Goal: Task Accomplishment & Management: Use online tool/utility

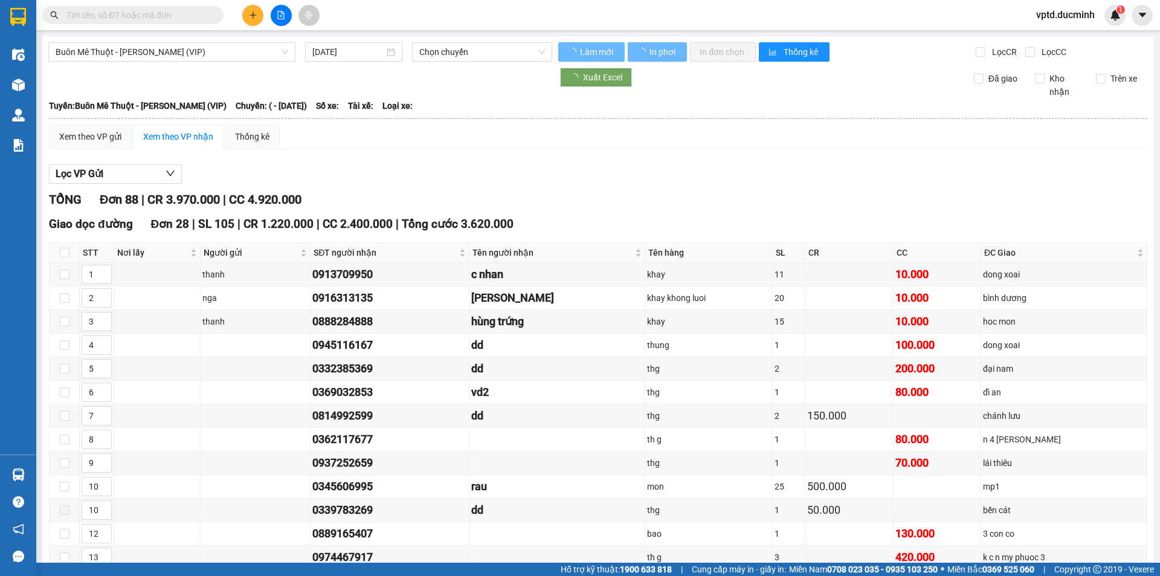
type input "[DATE]"
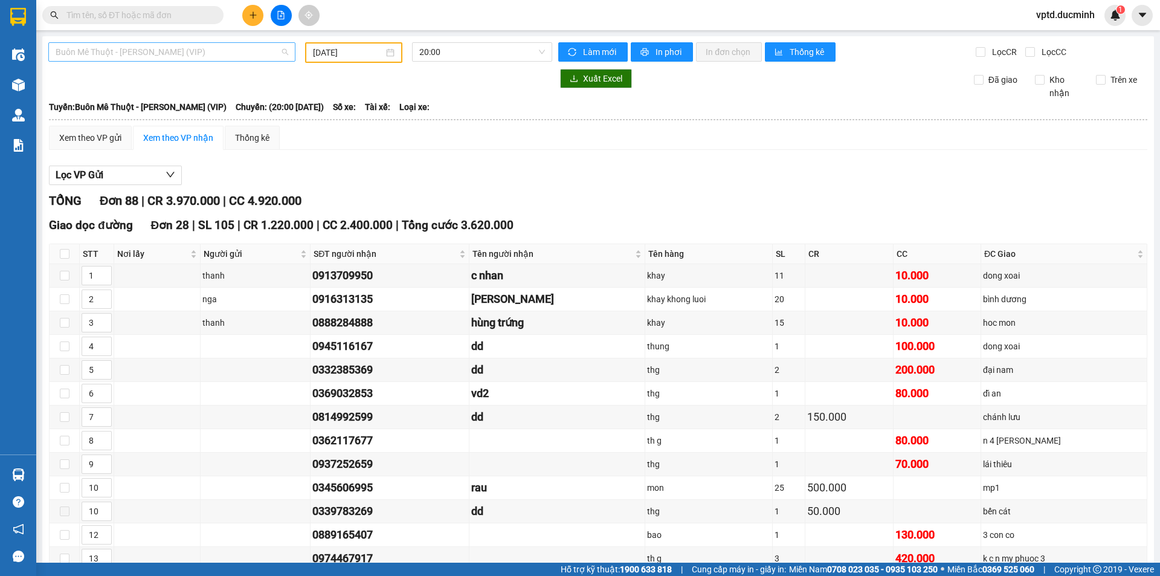
click at [214, 54] on span "Buôn Mê [PERSON_NAME] [PERSON_NAME] (VIP)" at bounding box center [172, 52] width 233 height 18
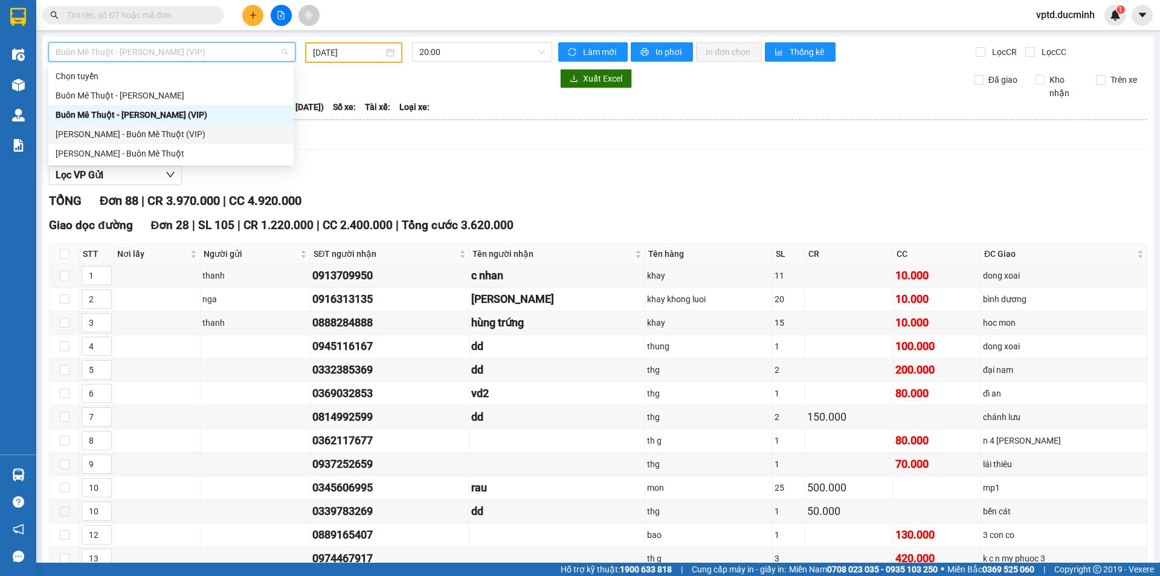
click at [109, 132] on div "[PERSON_NAME] - Buôn Mê Thuột (VIP)" at bounding box center [171, 133] width 231 height 13
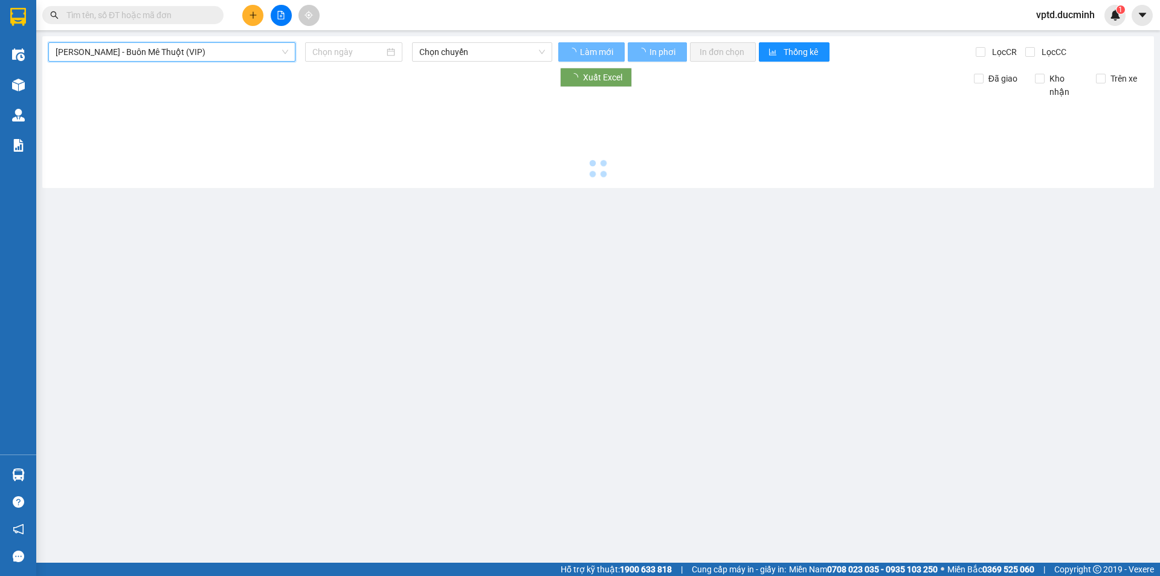
type input "[DATE]"
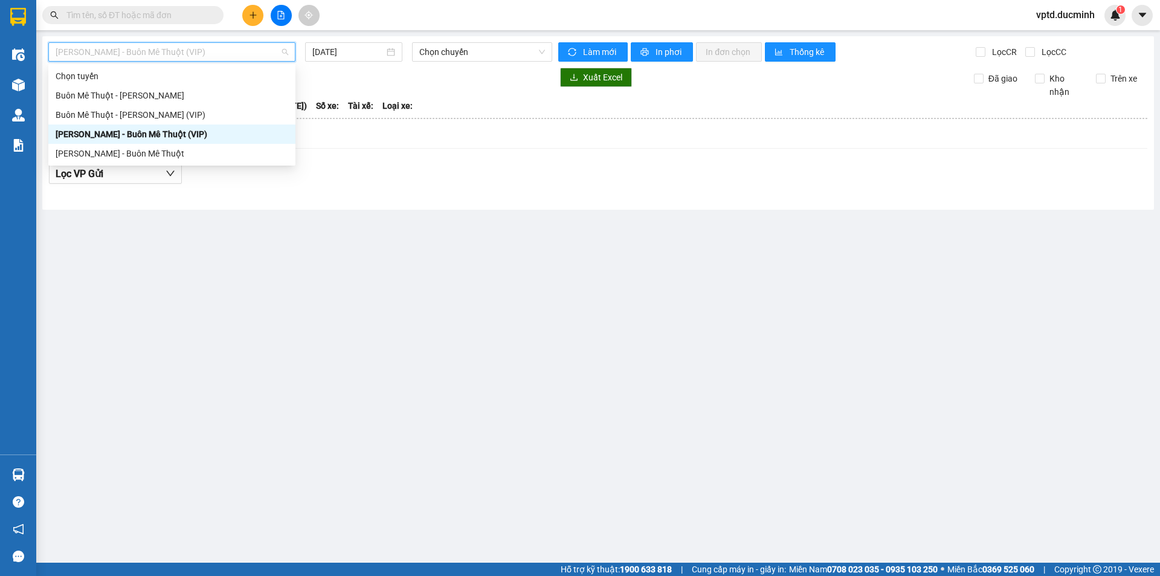
click at [289, 57] on div "[PERSON_NAME] - Buôn Mê Thuột (VIP)" at bounding box center [171, 51] width 247 height 19
click at [140, 112] on div "Buôn Mê [PERSON_NAME] [PERSON_NAME] (VIP)" at bounding box center [172, 114] width 233 height 13
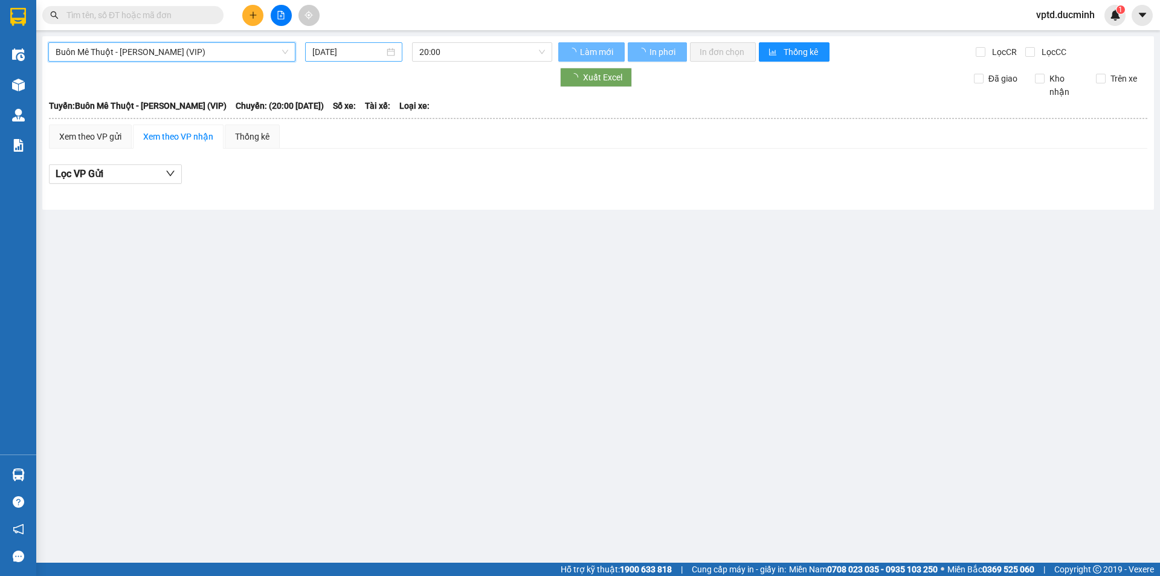
click at [333, 54] on input "[DATE]" at bounding box center [348, 51] width 72 height 13
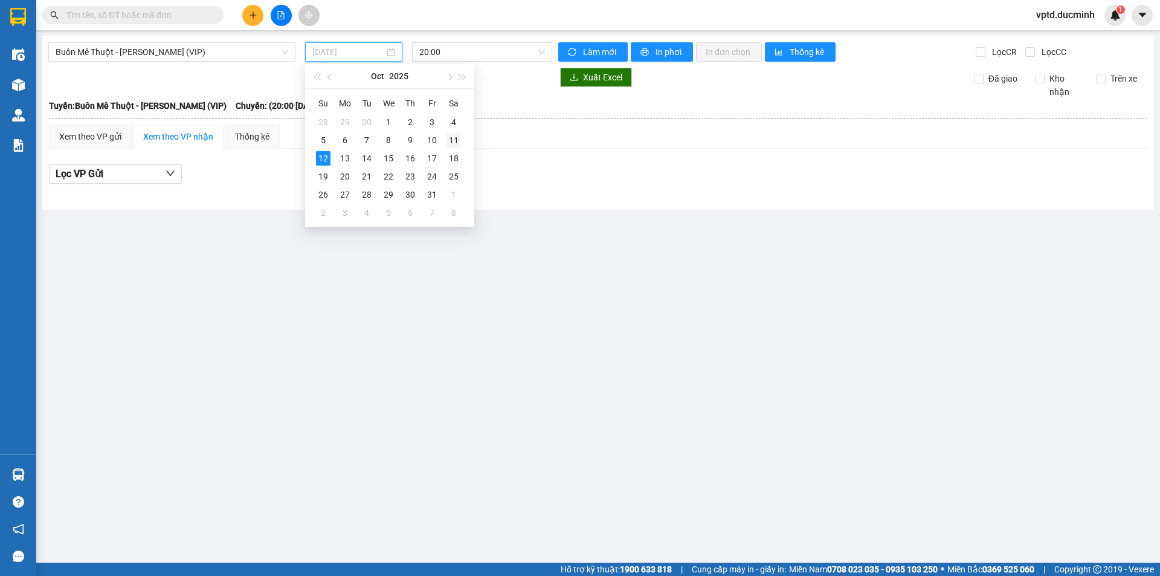
click at [455, 135] on div "11" at bounding box center [453, 140] width 14 height 14
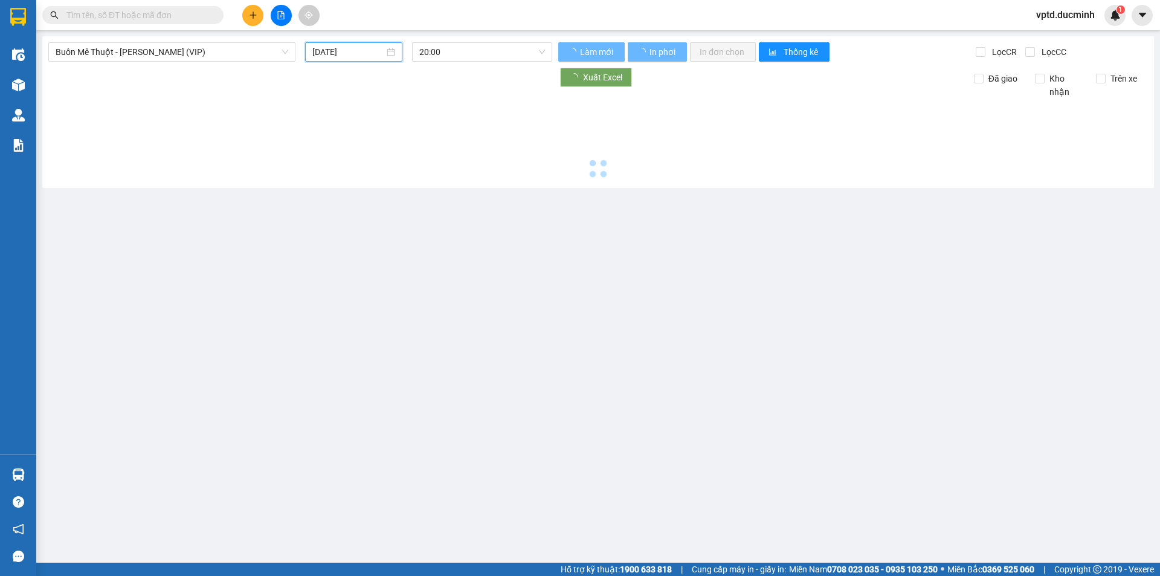
type input "[DATE]"
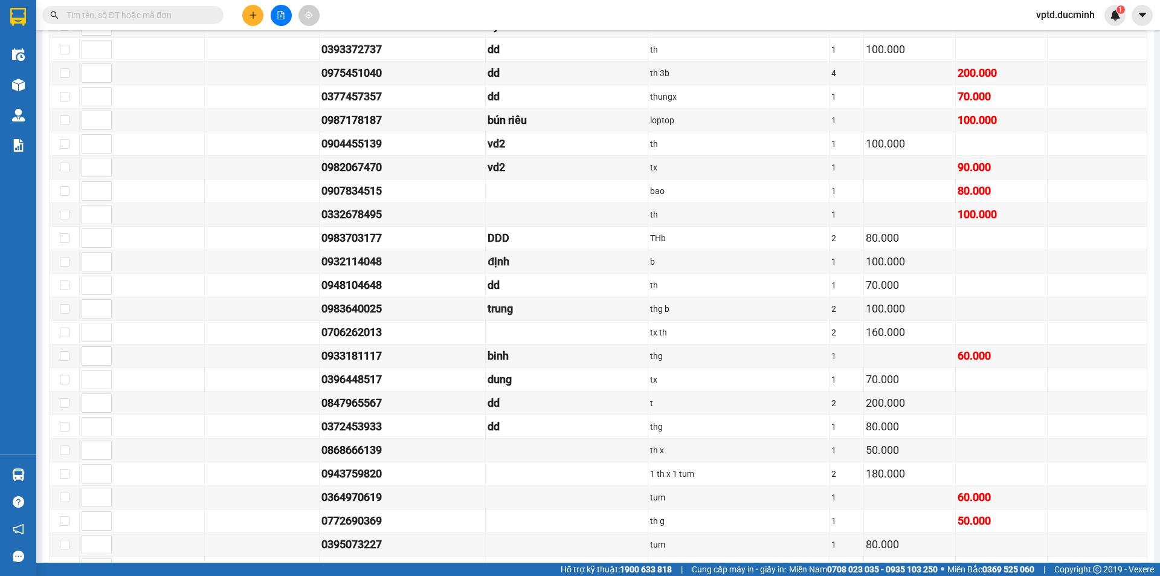
scroll to position [1076, 0]
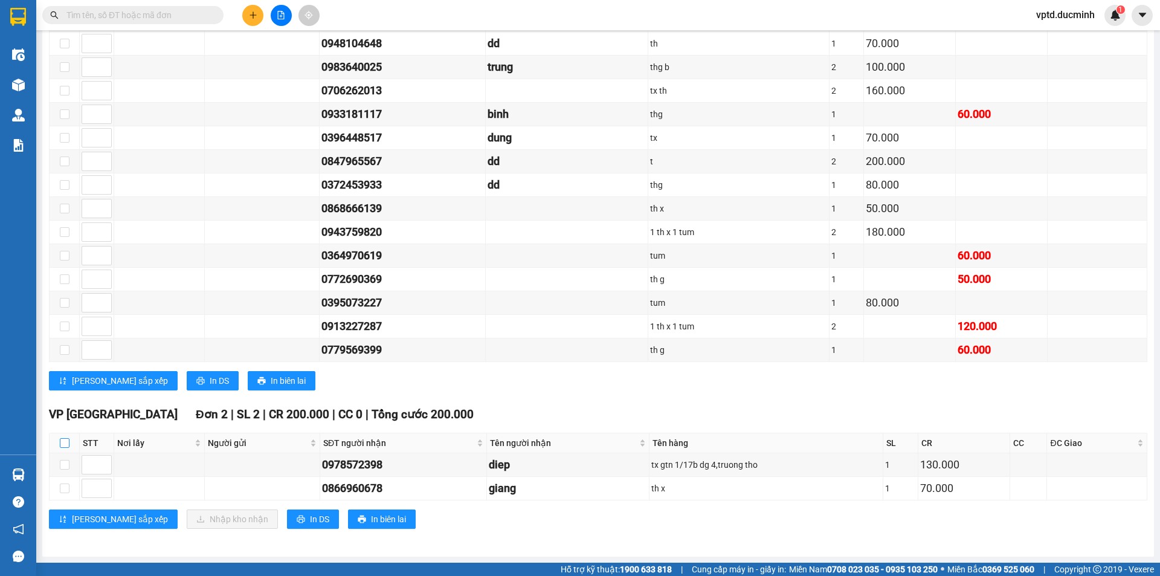
click at [66, 437] on label at bounding box center [65, 442] width 10 height 13
click at [66, 438] on input "checkbox" at bounding box center [65, 443] width 10 height 10
checkbox input "true"
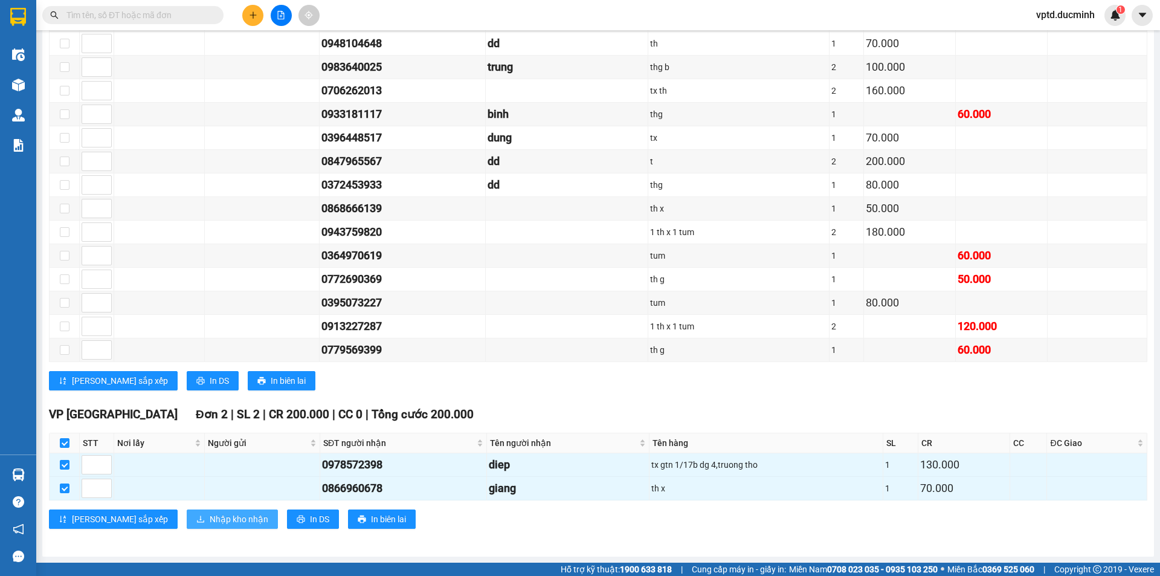
click at [210, 518] on span "Nhập kho nhận" at bounding box center [239, 518] width 59 height 13
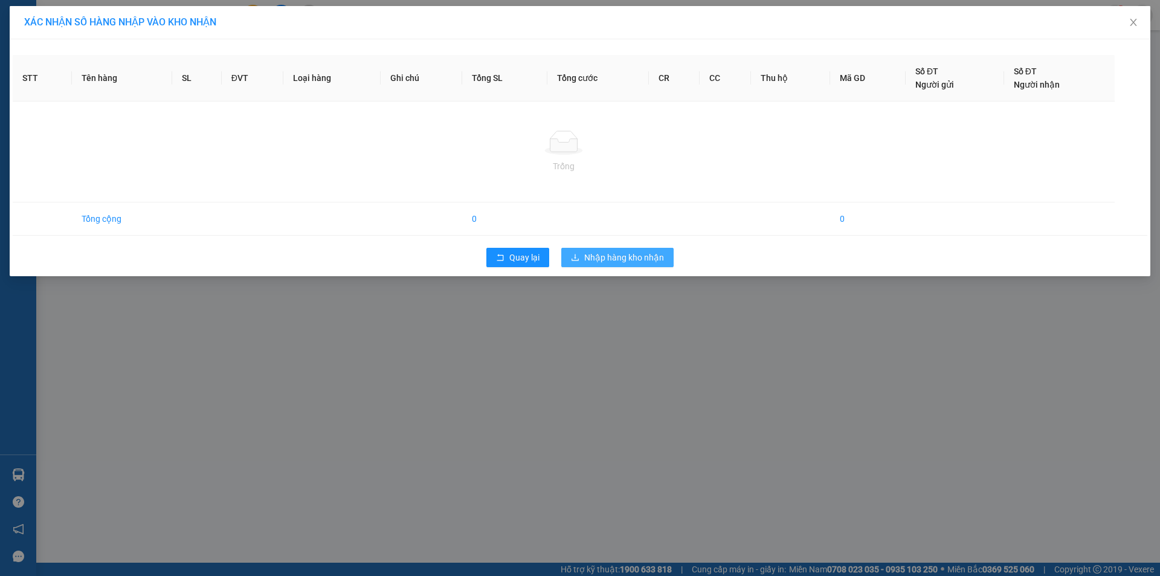
click at [635, 257] on span "Nhập hàng kho nhận" at bounding box center [624, 257] width 80 height 13
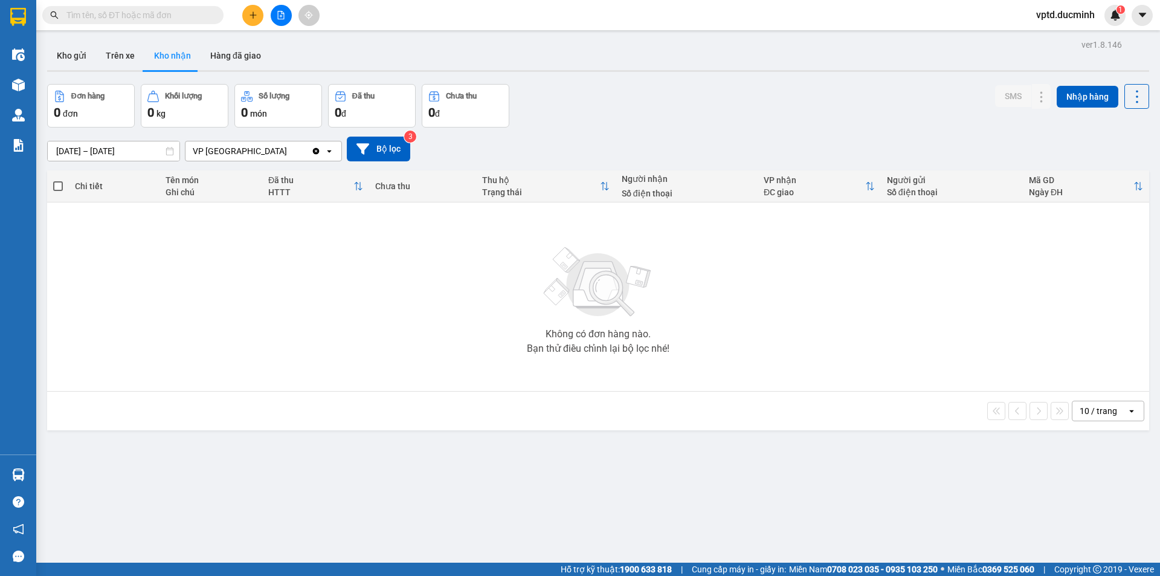
click at [140, 23] on span at bounding box center [132, 15] width 181 height 18
click at [147, 10] on input "text" at bounding box center [137, 14] width 143 height 13
click at [271, 8] on div at bounding box center [281, 15] width 91 height 21
click at [281, 14] on icon "file-add" at bounding box center [281, 15] width 8 height 8
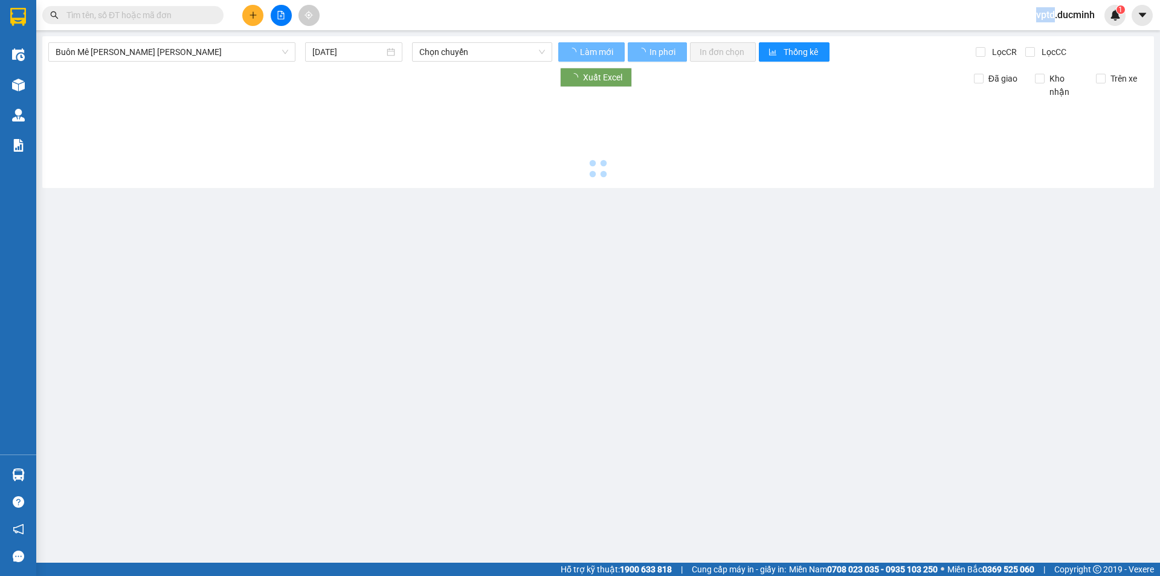
click at [281, 14] on icon "file-add" at bounding box center [281, 15] width 8 height 8
type input "[DATE]"
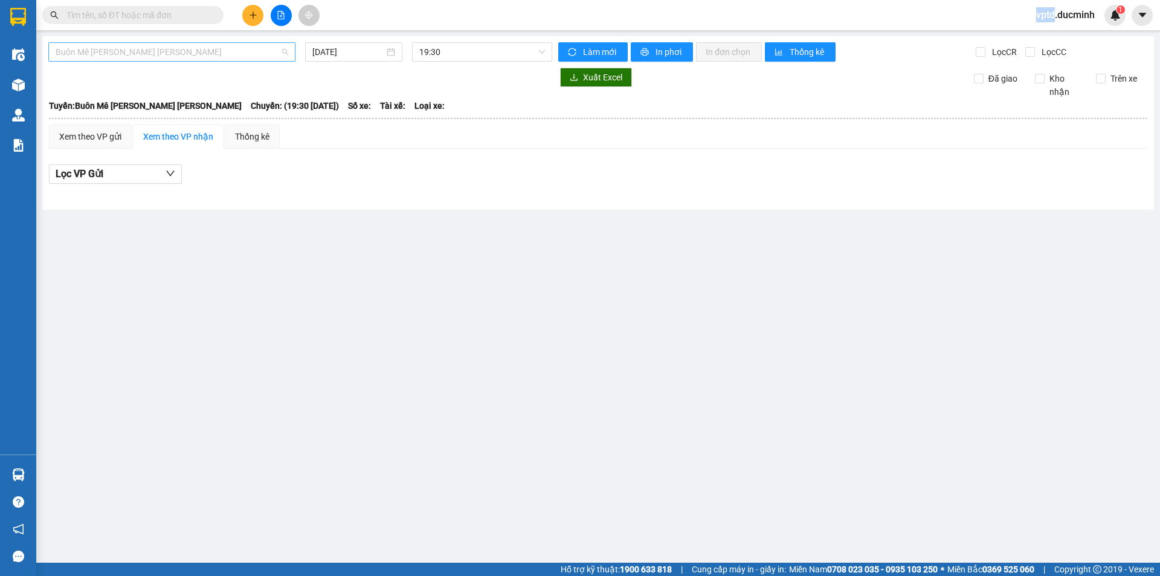
click at [230, 53] on span "Buôn Mê [PERSON_NAME] [PERSON_NAME]" at bounding box center [172, 52] width 233 height 18
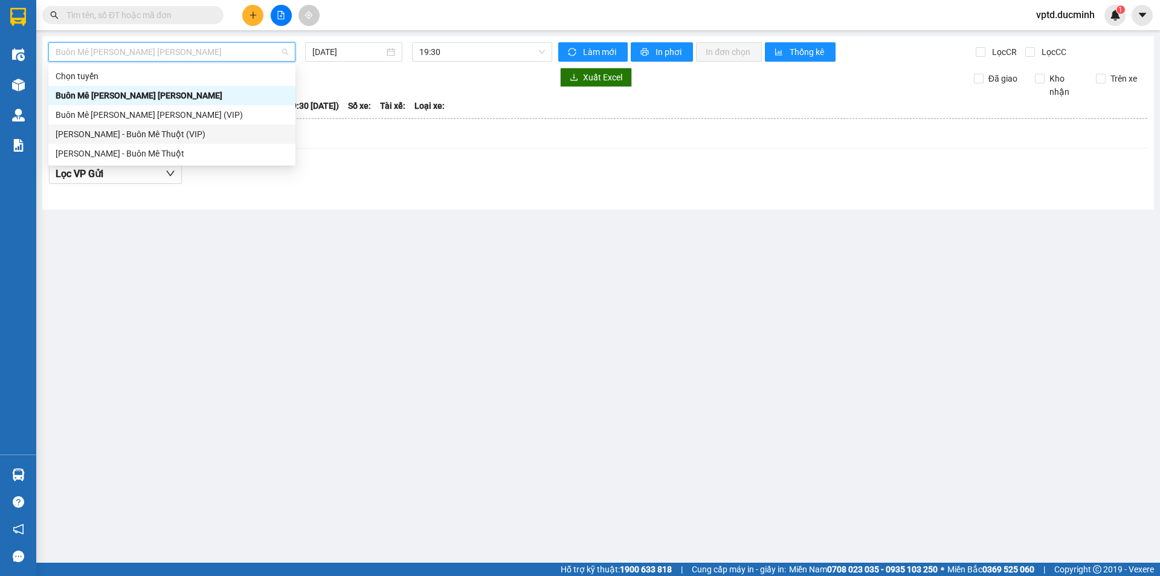
click at [153, 132] on div "[PERSON_NAME] - Buôn Mê Thuột (VIP)" at bounding box center [172, 133] width 233 height 13
type input "[DATE]"
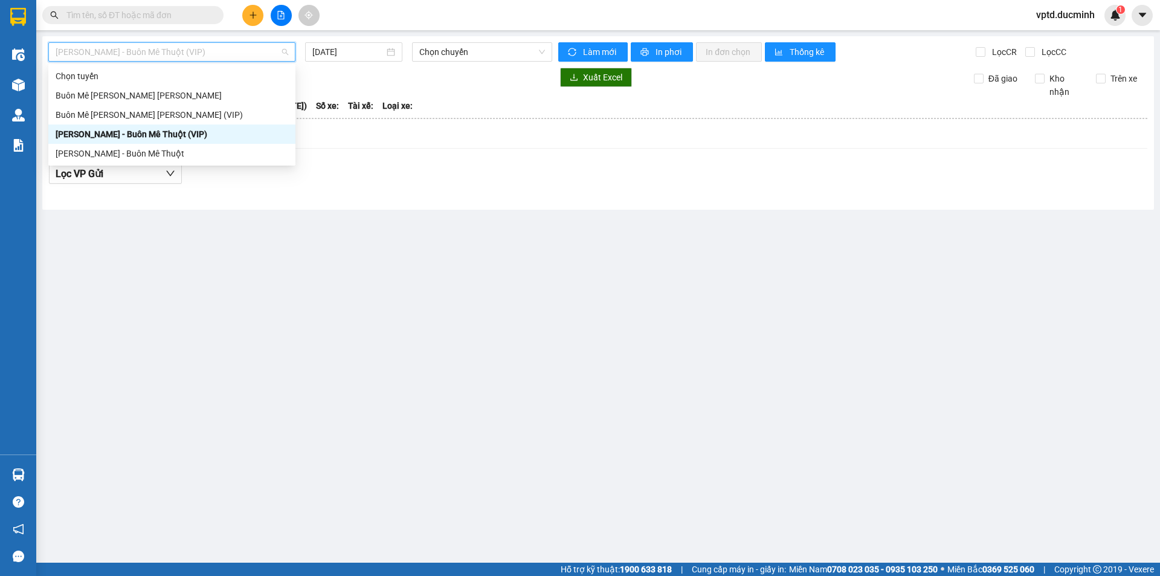
click at [255, 51] on span "[PERSON_NAME] - Buôn Mê Thuột (VIP)" at bounding box center [172, 52] width 233 height 18
click at [150, 111] on div "Buôn Mê [PERSON_NAME] [PERSON_NAME] (VIP)" at bounding box center [172, 114] width 233 height 13
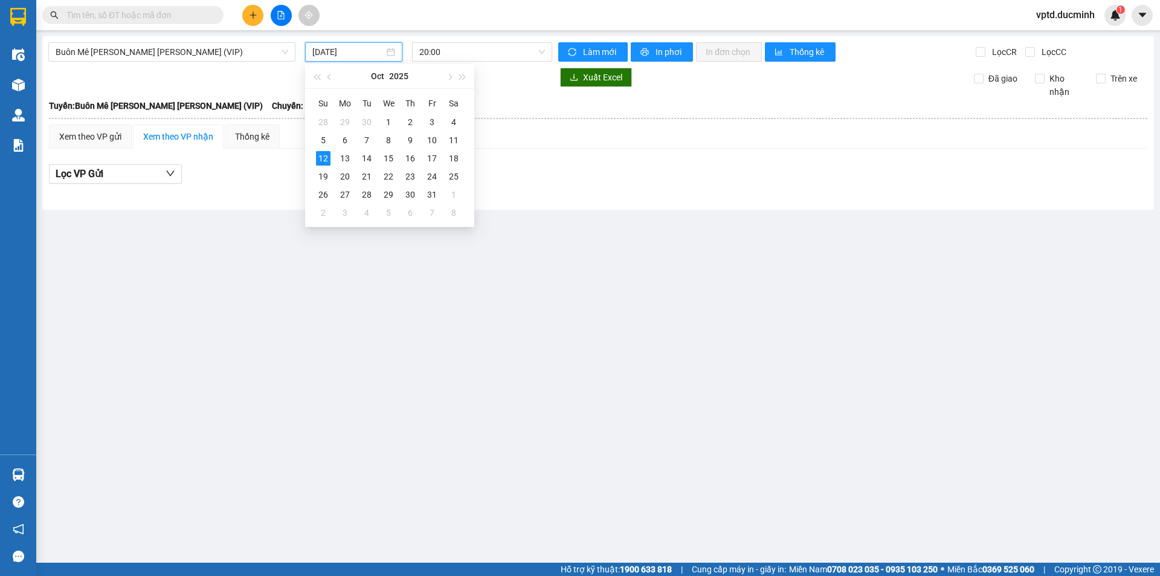
click at [337, 53] on input "[DATE]" at bounding box center [348, 51] width 72 height 13
click at [453, 137] on div "11" at bounding box center [453, 140] width 14 height 14
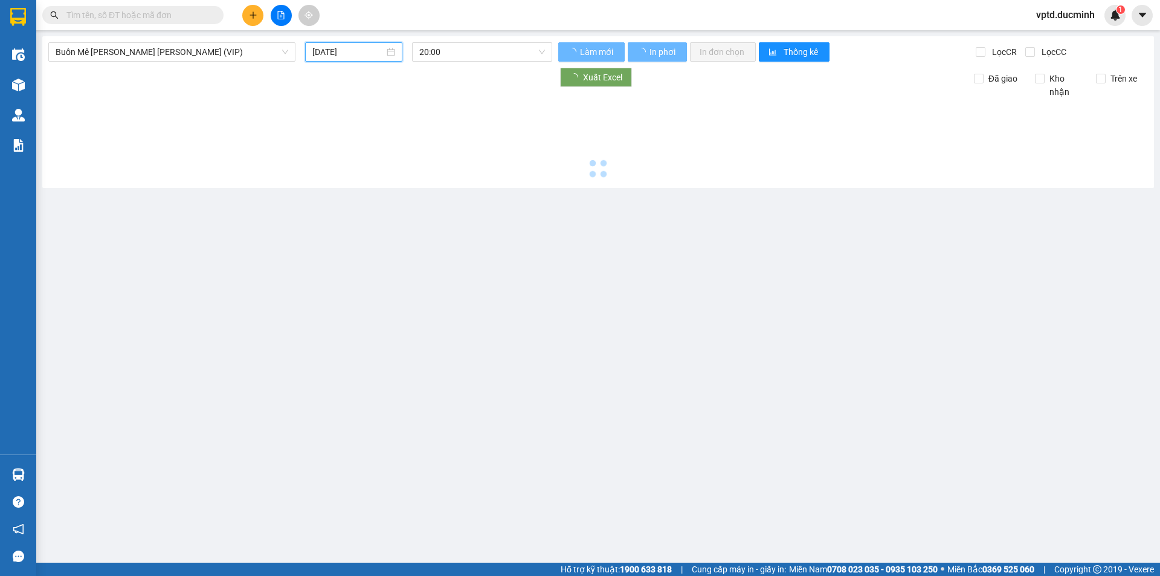
type input "[DATE]"
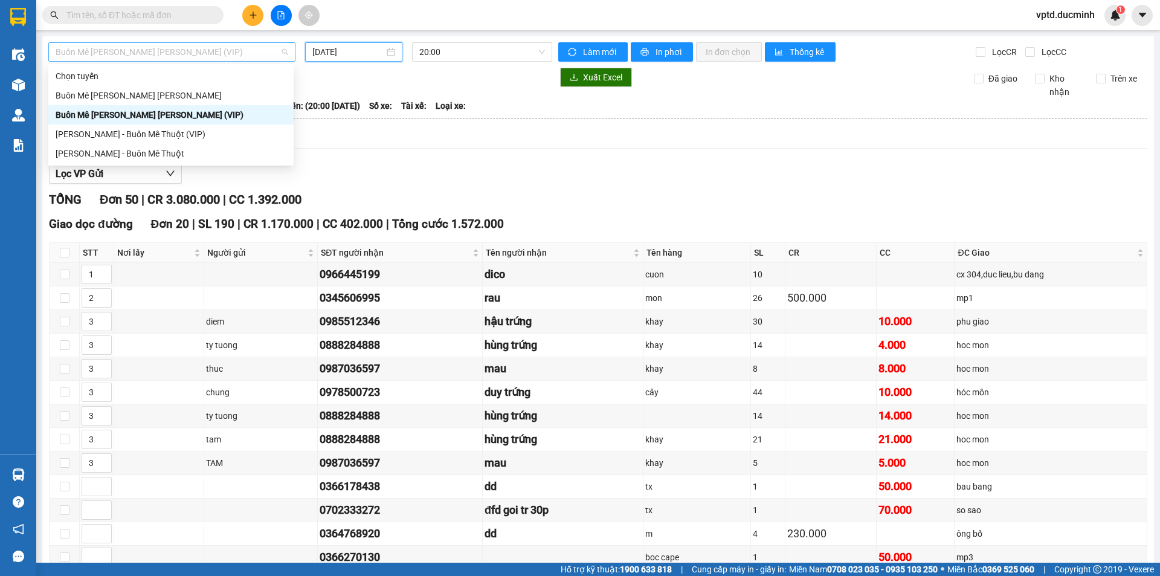
click at [177, 47] on span "Buôn Mê [PERSON_NAME] [PERSON_NAME] (VIP)" at bounding box center [172, 52] width 233 height 18
click at [137, 134] on div "[PERSON_NAME] - Buôn Mê Thuột (VIP)" at bounding box center [171, 133] width 231 height 13
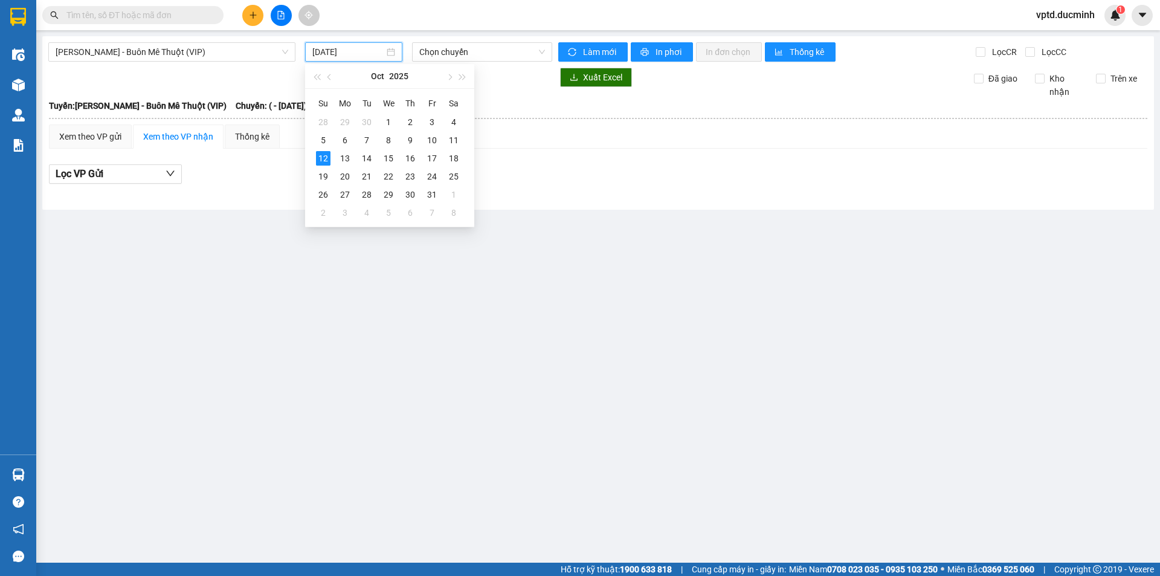
click at [366, 51] on input "[DATE]" at bounding box center [348, 51] width 72 height 13
click at [457, 141] on div "11" at bounding box center [453, 140] width 14 height 14
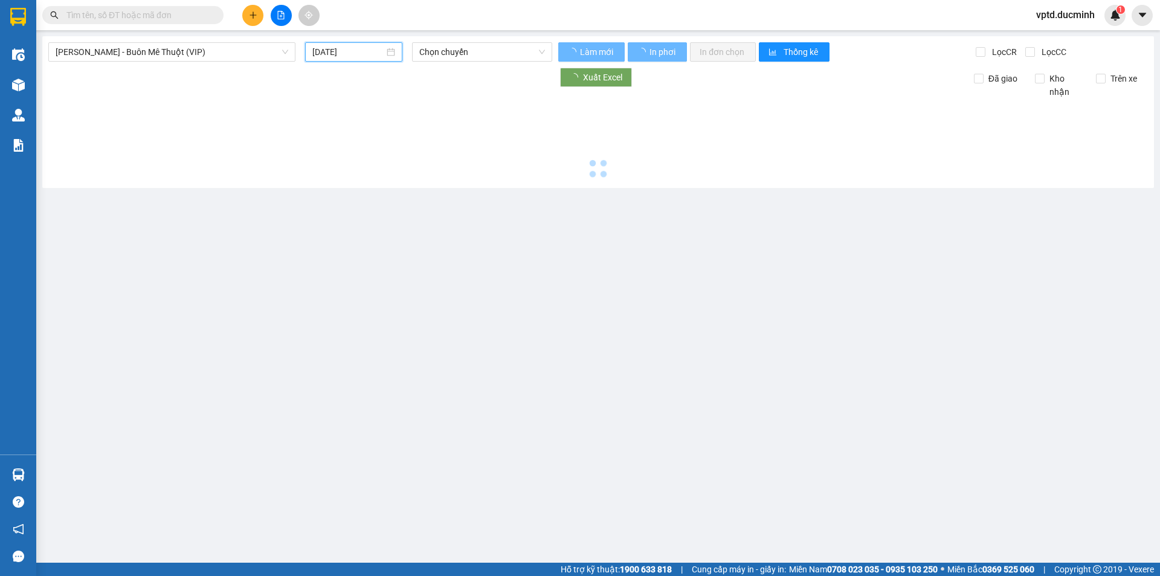
type input "[DATE]"
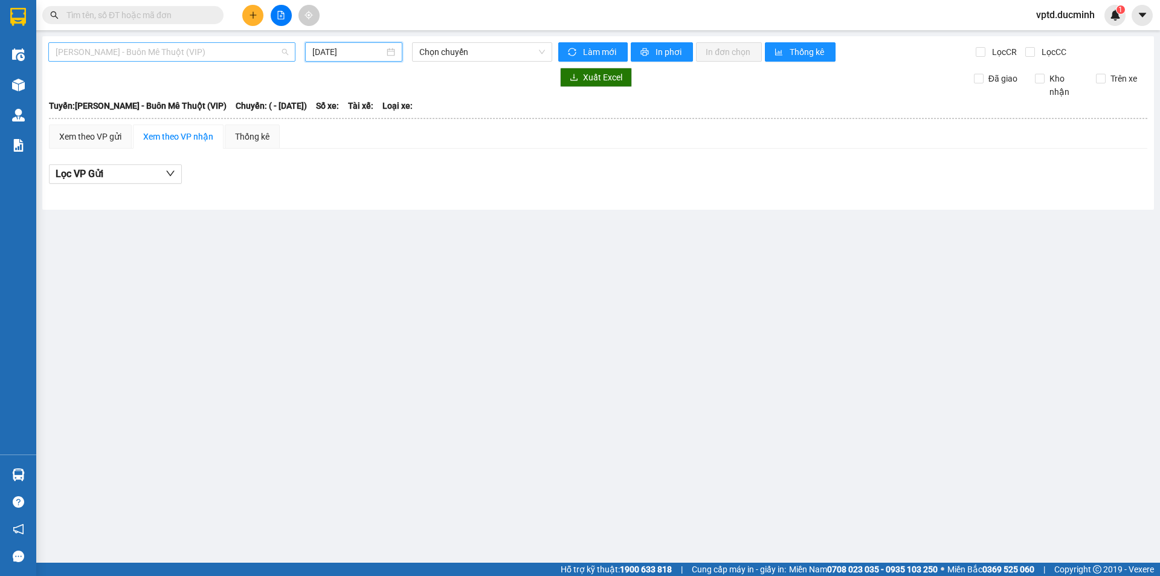
click at [130, 52] on span "[PERSON_NAME] - Buôn Mê Thuột (VIP)" at bounding box center [172, 52] width 233 height 18
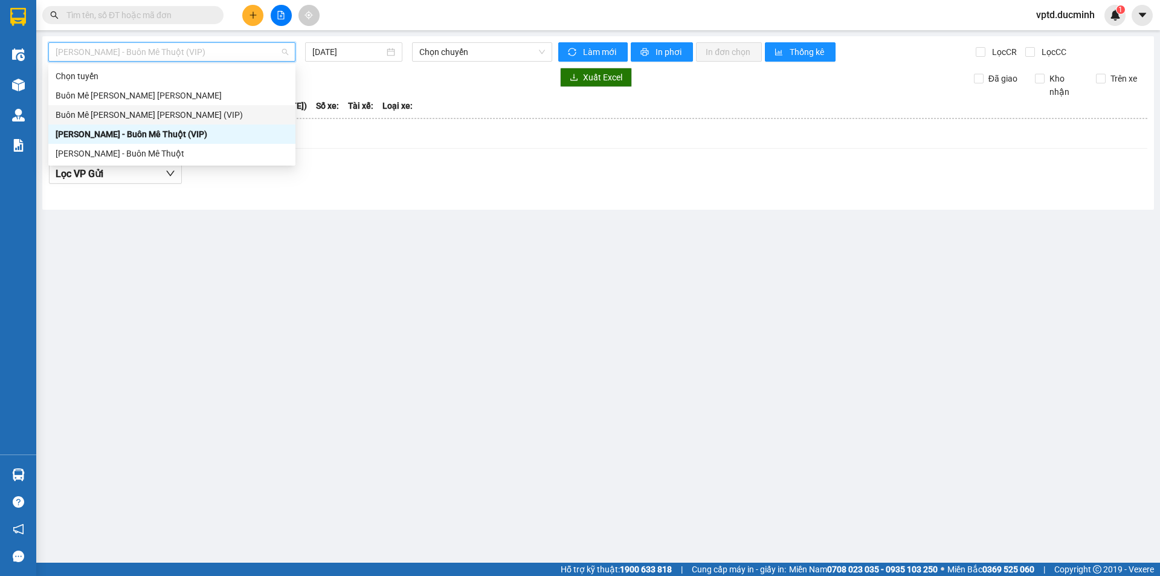
click at [142, 112] on div "Buôn Mê [PERSON_NAME] [PERSON_NAME] (VIP)" at bounding box center [172, 114] width 233 height 13
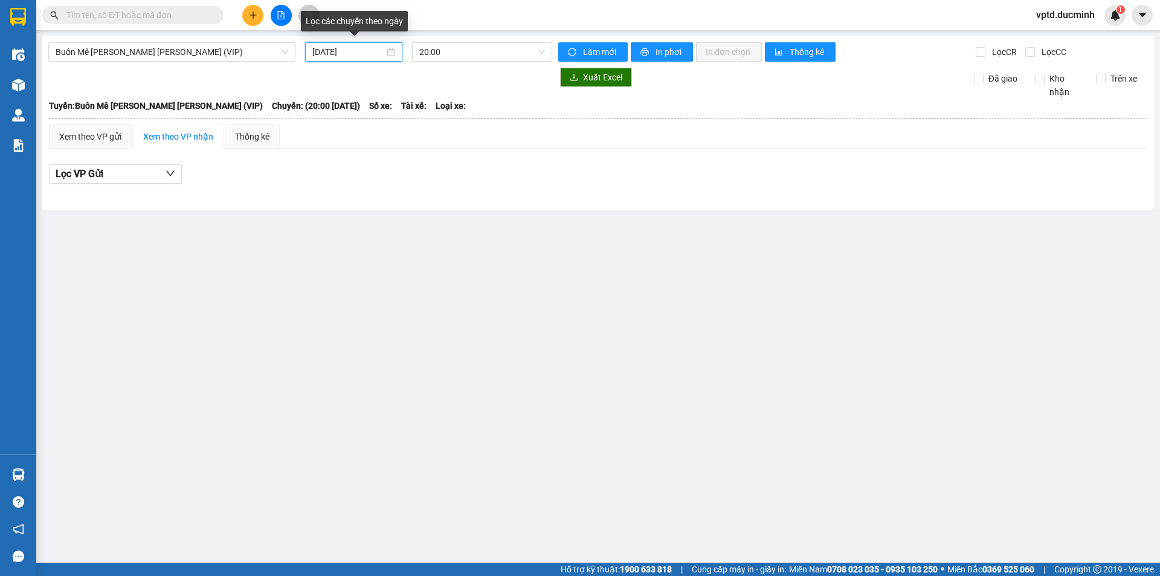
click at [345, 53] on input "[DATE]" at bounding box center [348, 51] width 72 height 13
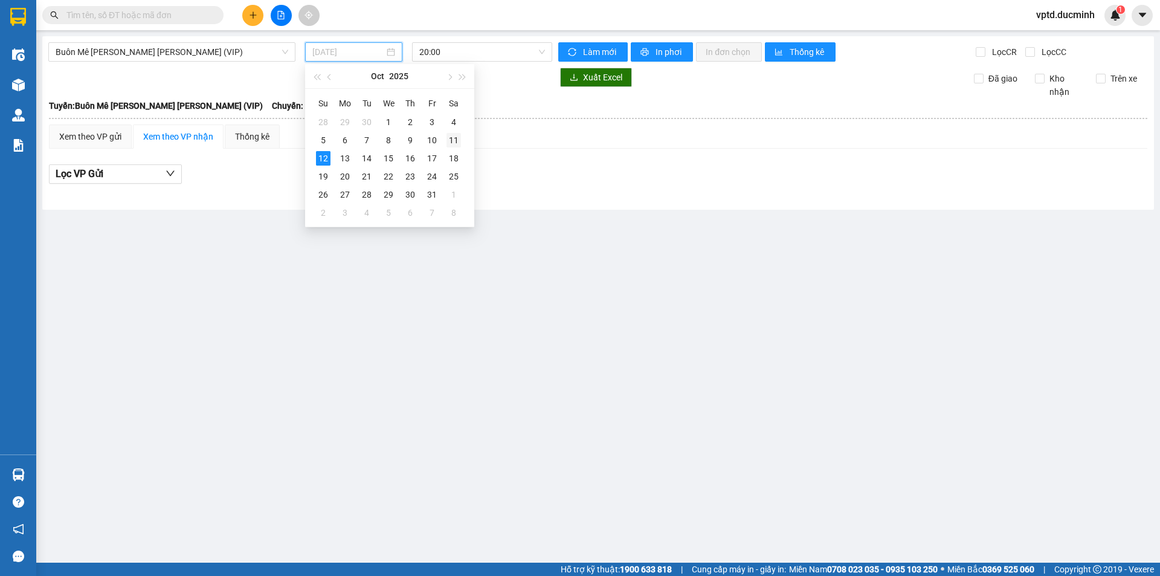
click at [454, 139] on div "11" at bounding box center [453, 140] width 14 height 14
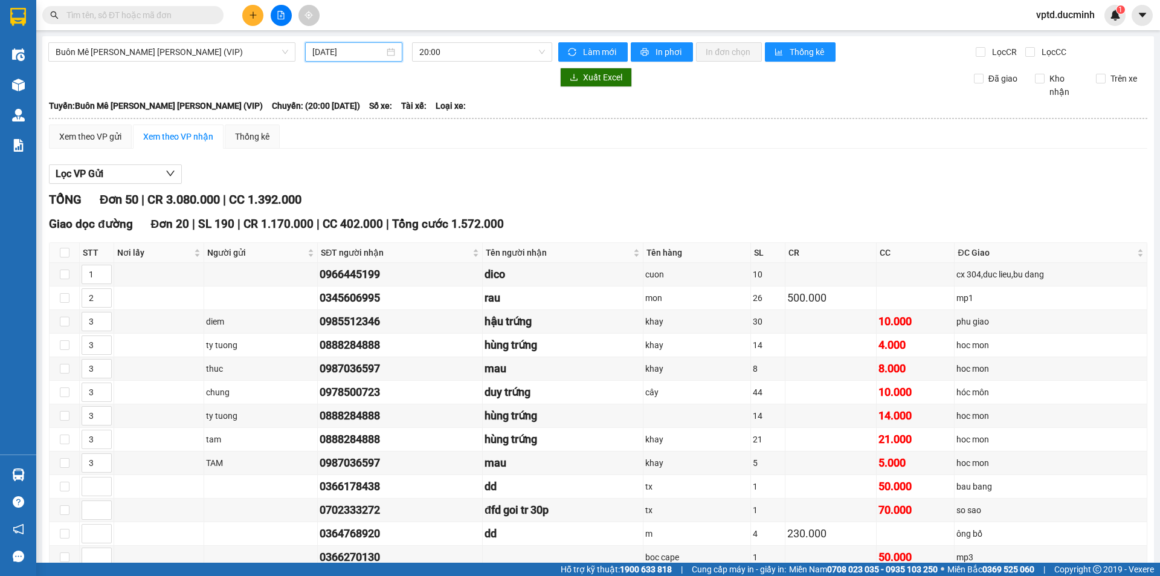
click at [357, 55] on input "[DATE]" at bounding box center [348, 51] width 72 height 13
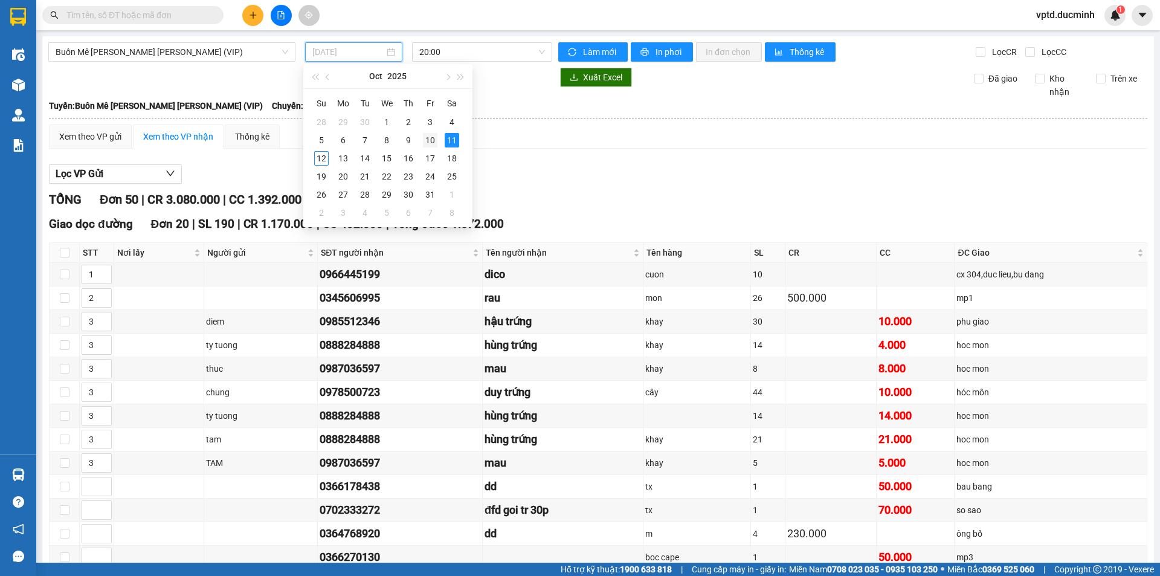
click at [429, 137] on div "10" at bounding box center [430, 140] width 14 height 14
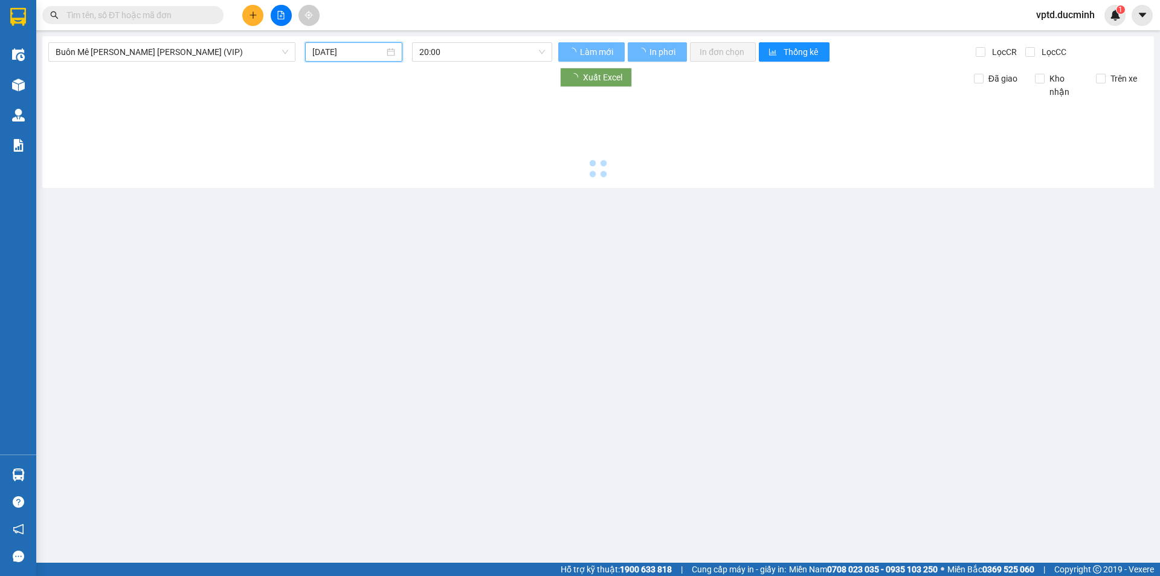
type input "[DATE]"
